Goal: Use online tool/utility: Utilize a website feature to perform a specific function

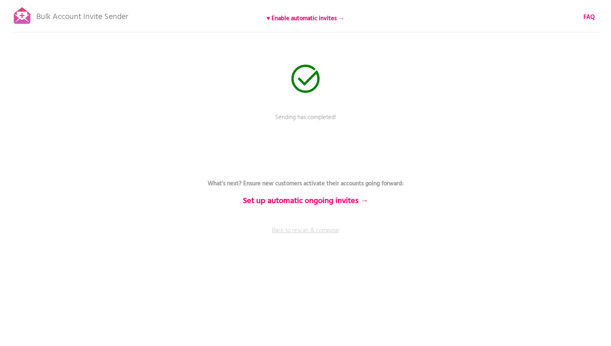
click at [310, 230] on link "Back to rescan & compose" at bounding box center [305, 236] width 243 height 20
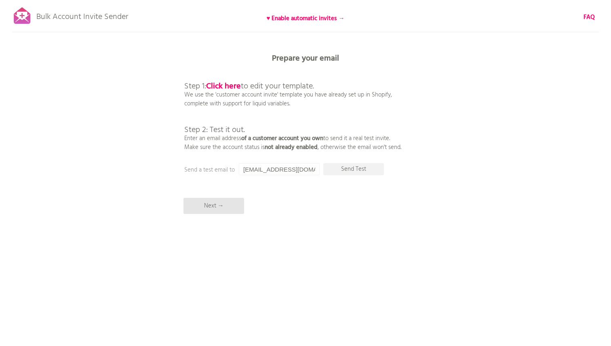
click at [197, 215] on div "Bulk Account Invite Sender ♥ Enable automatic invites → FAQ Synced all customer…" at bounding box center [305, 141] width 611 height 283
click at [199, 209] on p "Next →" at bounding box center [214, 206] width 61 height 16
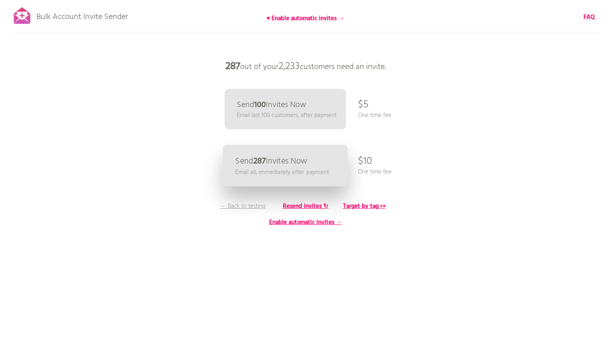
click at [241, 168] on p "Email all, immediately after payment" at bounding box center [282, 172] width 94 height 9
